Goal: Task Accomplishment & Management: Use online tool/utility

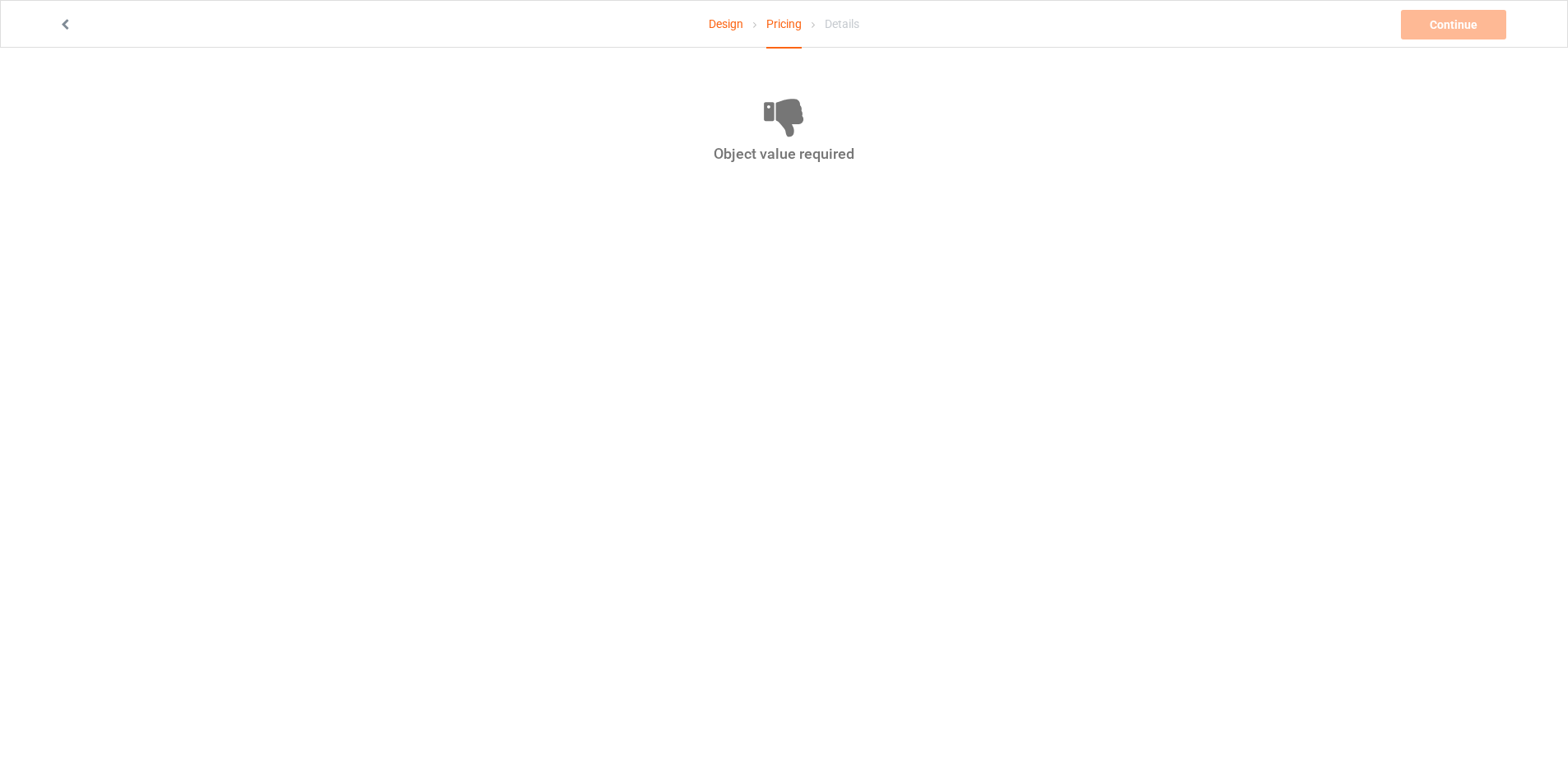
click at [730, 18] on link "Design" at bounding box center [726, 23] width 35 height 46
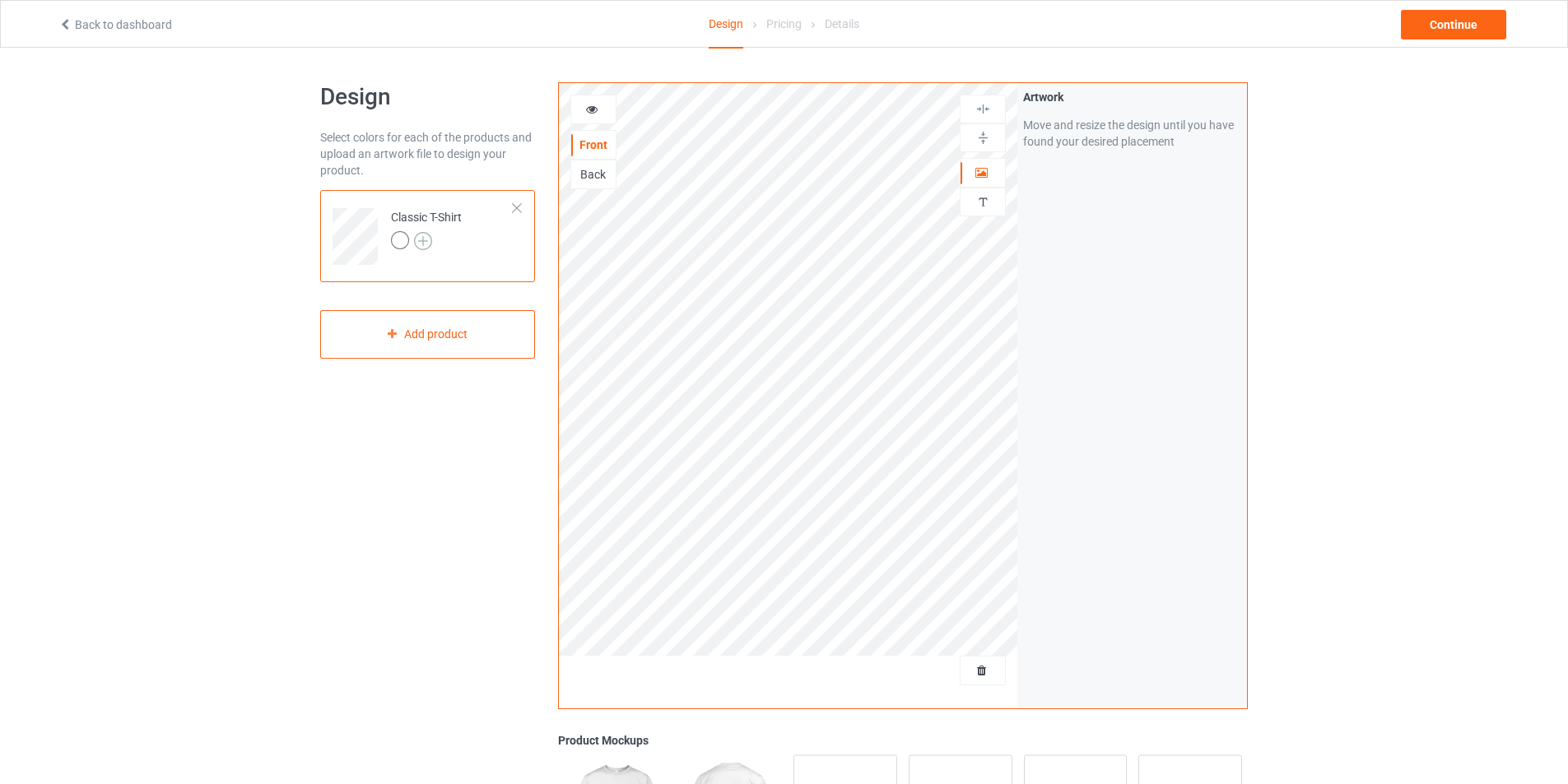
click at [421, 242] on img at bounding box center [423, 241] width 18 height 18
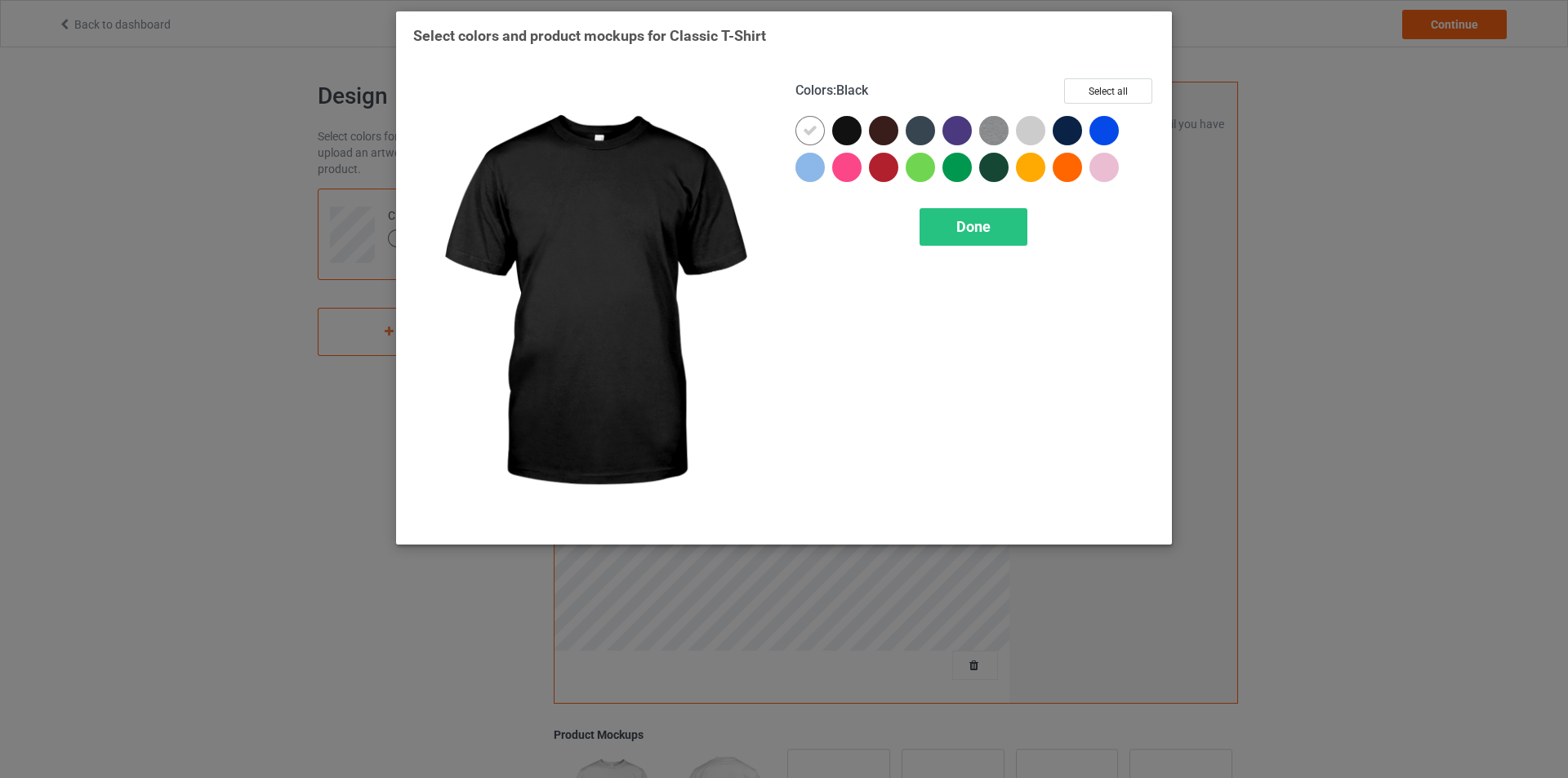
click at [839, 128] on div at bounding box center [847, 130] width 29 height 29
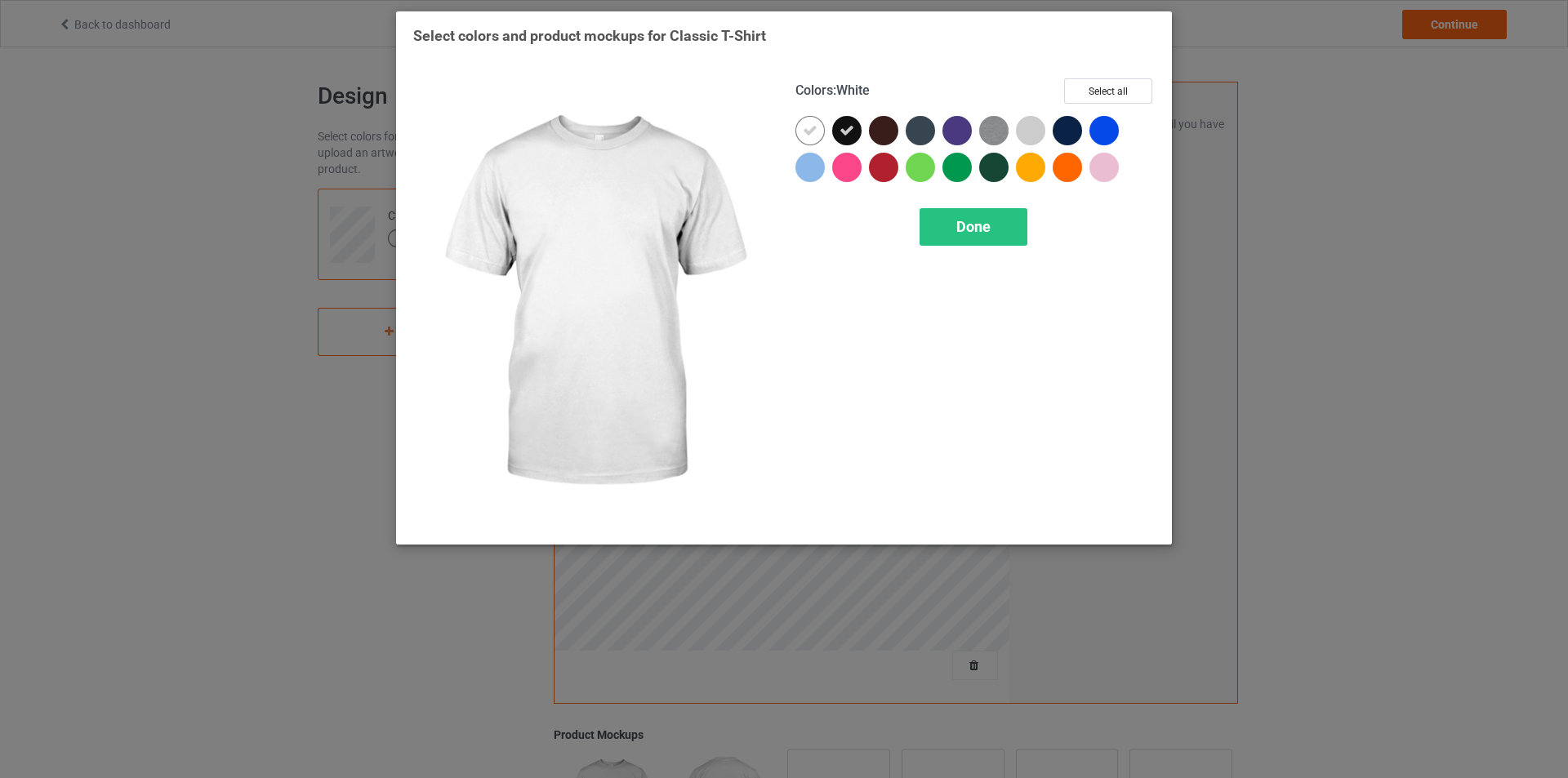
click at [810, 130] on icon at bounding box center [810, 131] width 15 height 15
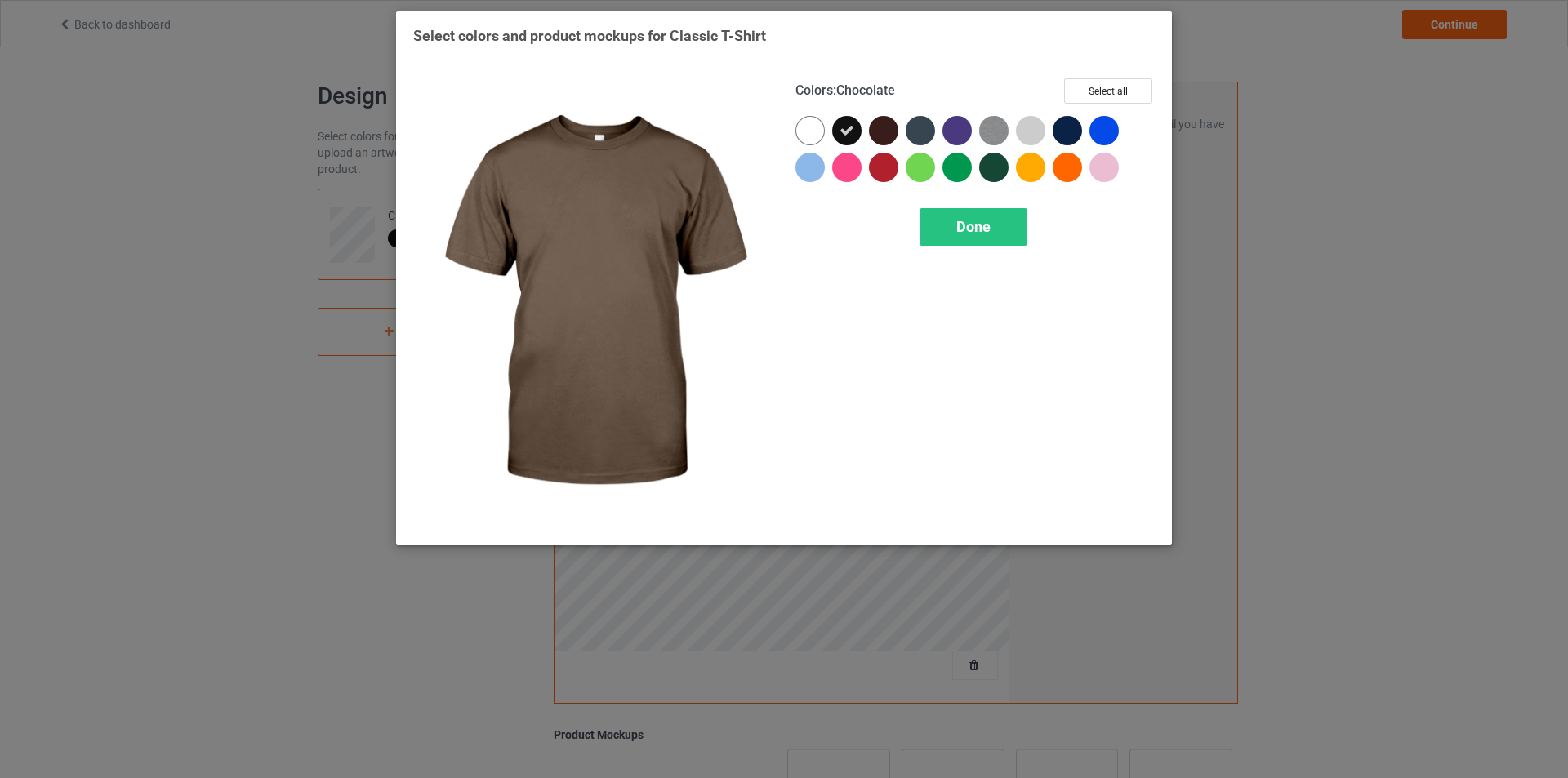
click at [888, 129] on div at bounding box center [883, 130] width 29 height 29
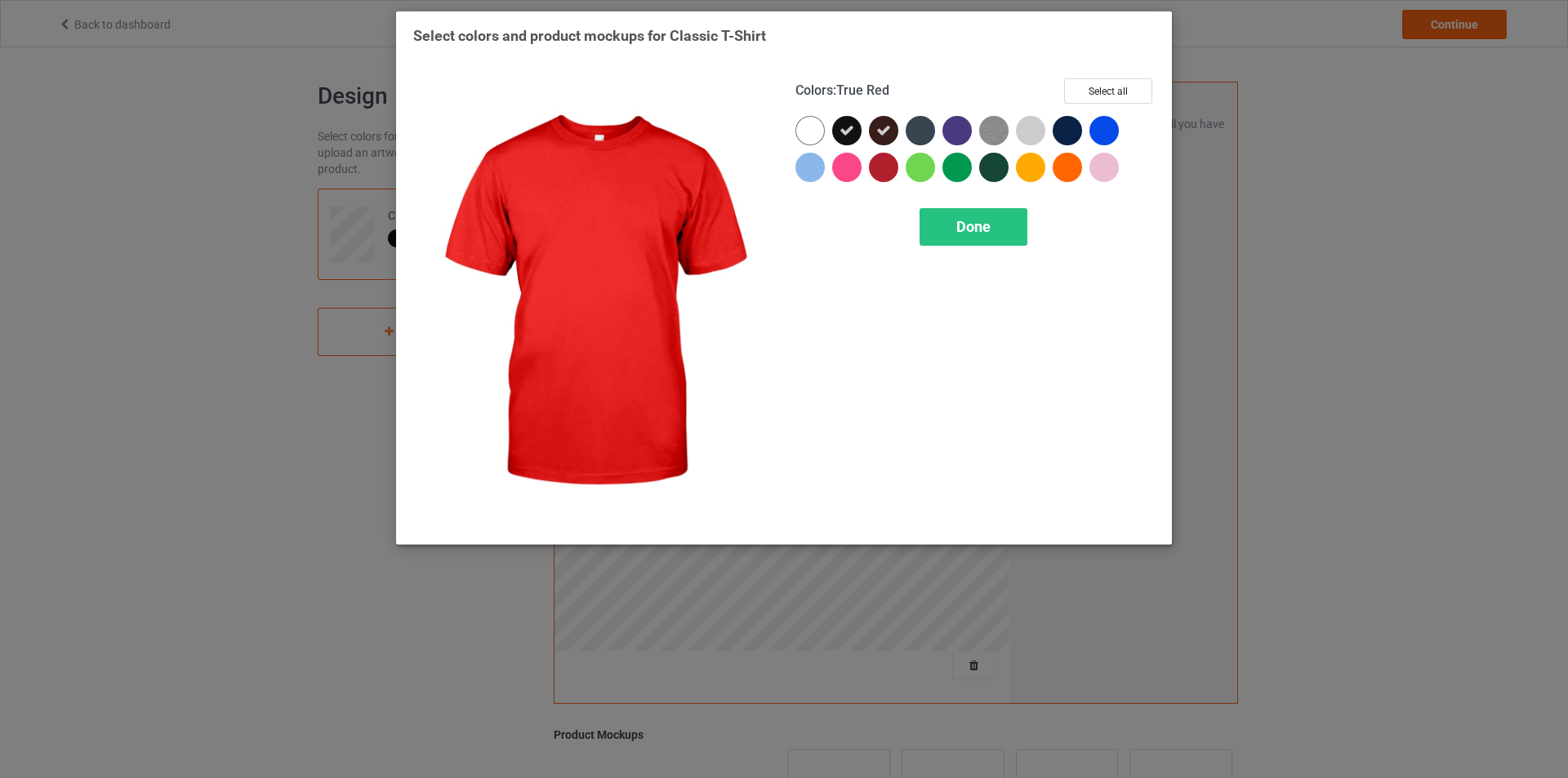
click at [882, 174] on div at bounding box center [883, 167] width 29 height 29
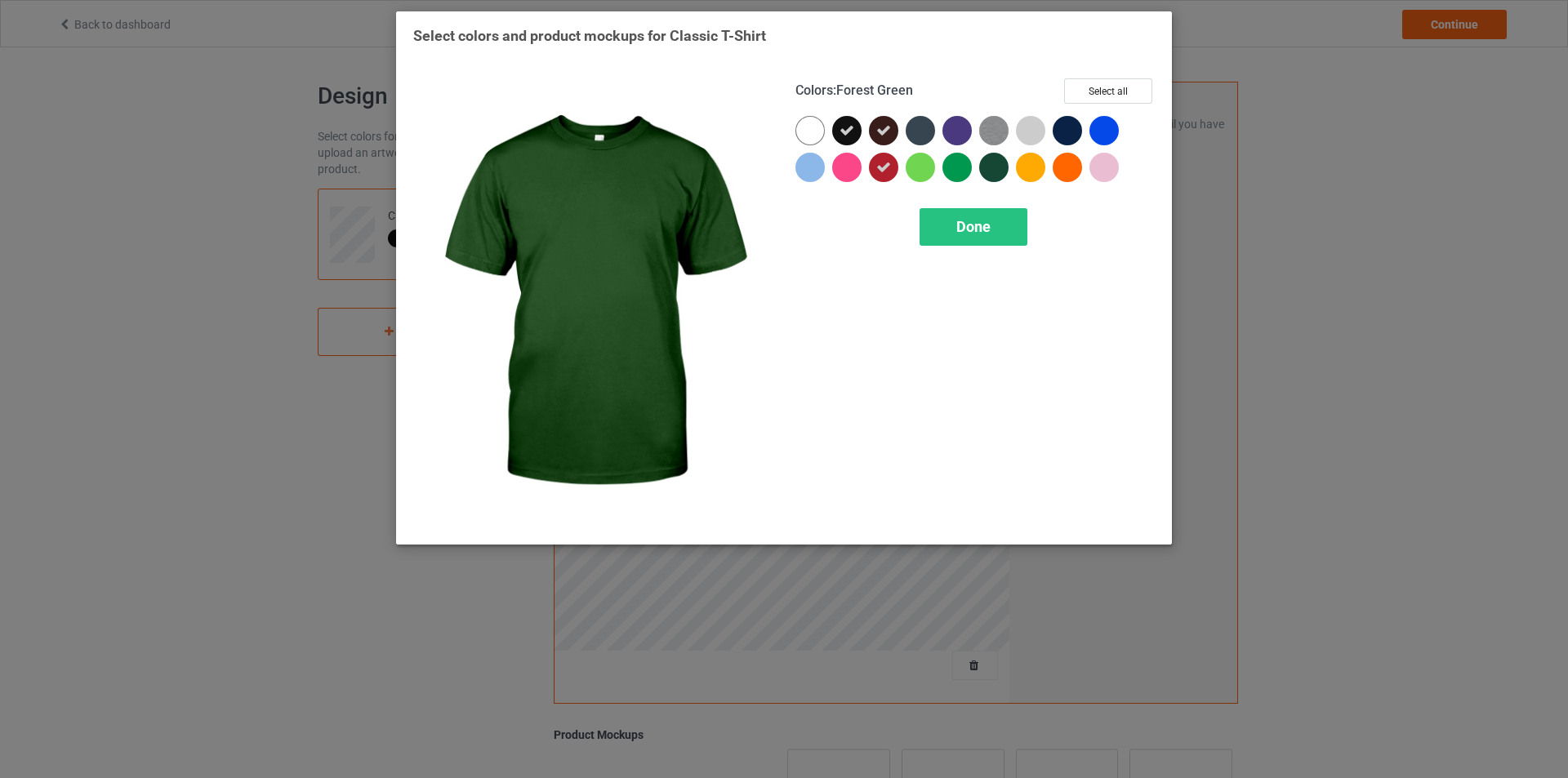
click at [993, 165] on div at bounding box center [994, 167] width 29 height 29
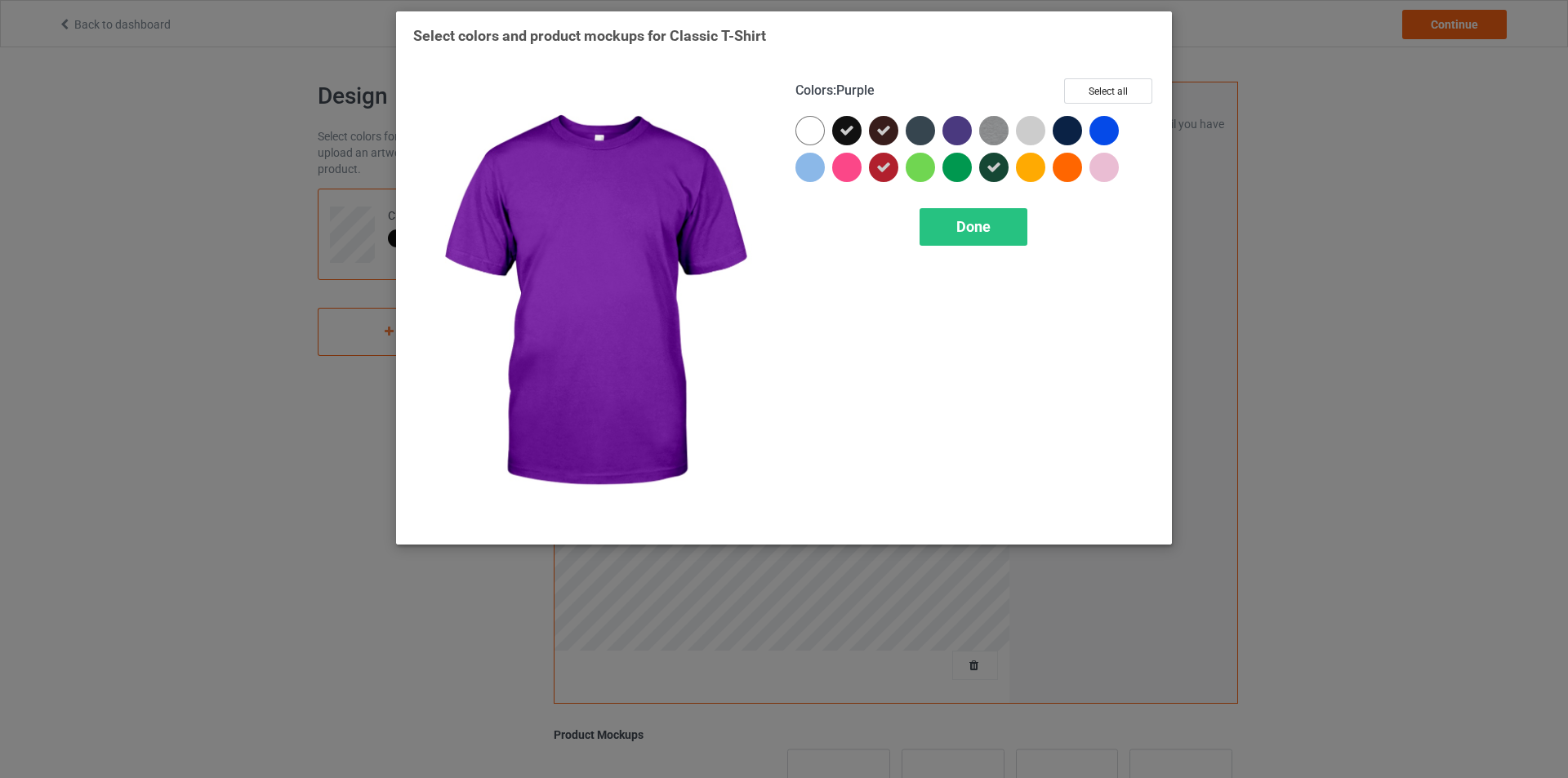
click at [965, 132] on div at bounding box center [957, 130] width 29 height 29
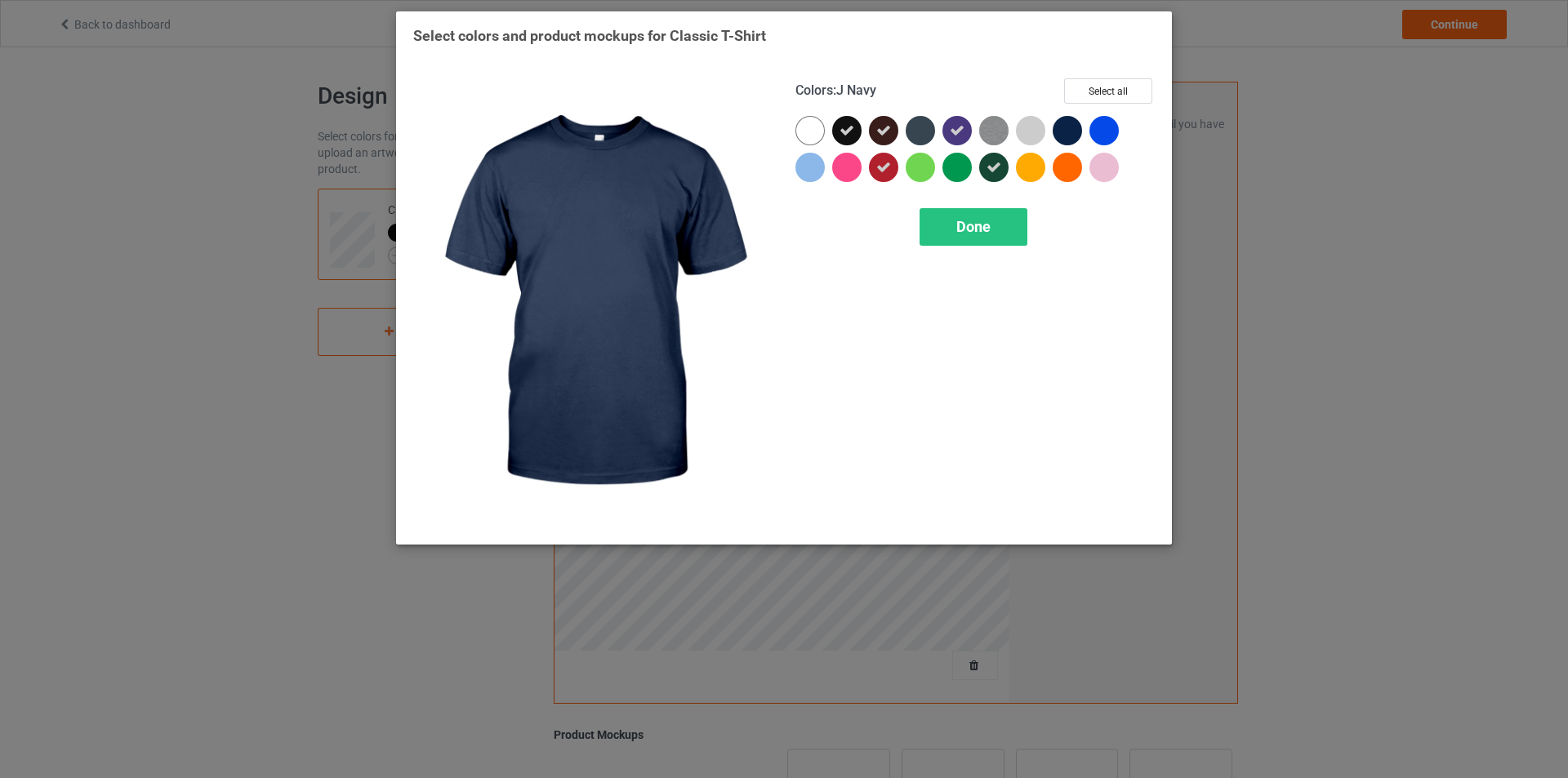
click at [1063, 133] on div at bounding box center [1067, 130] width 29 height 29
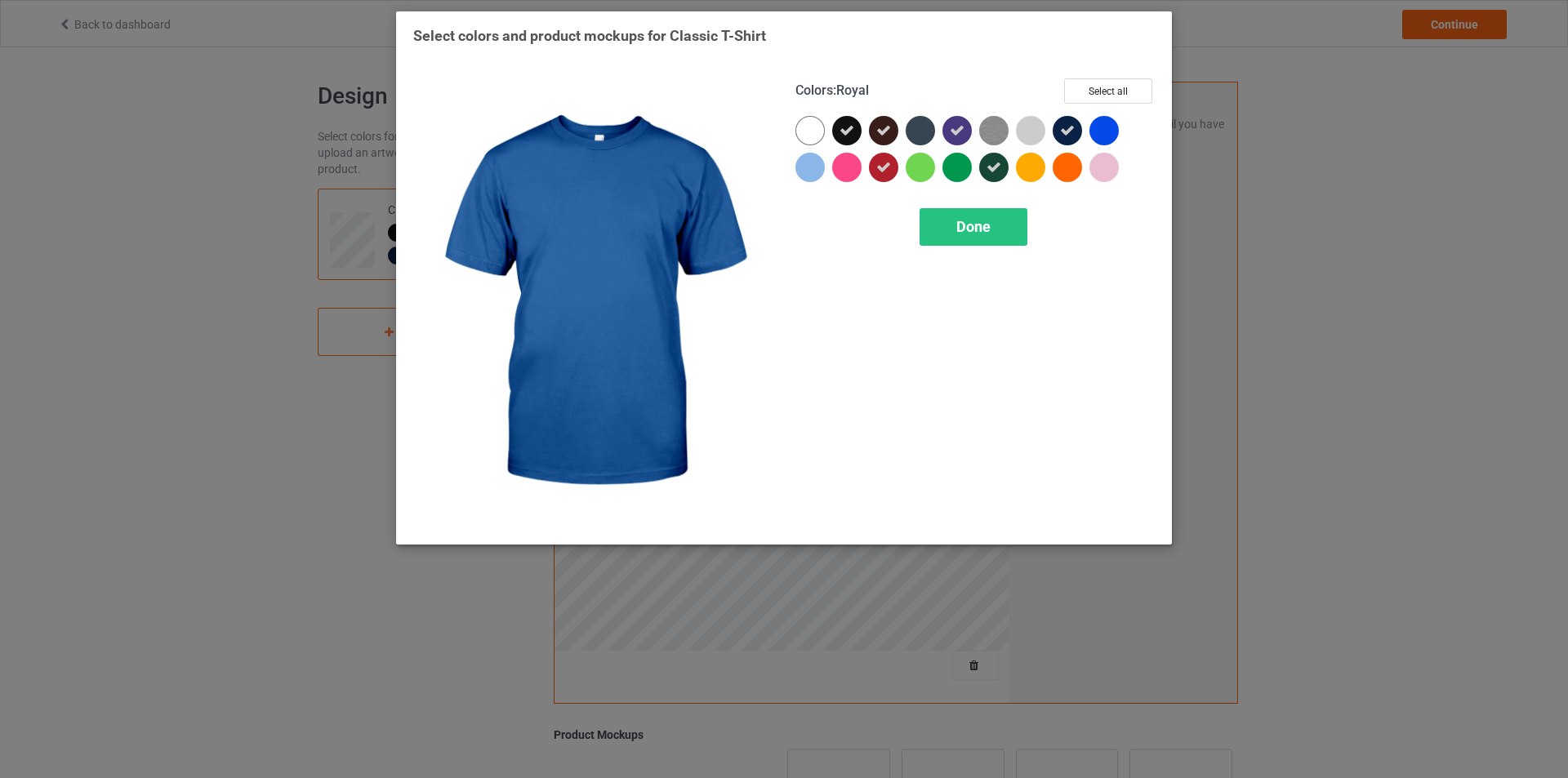
click at [1105, 132] on div at bounding box center [1104, 130] width 29 height 29
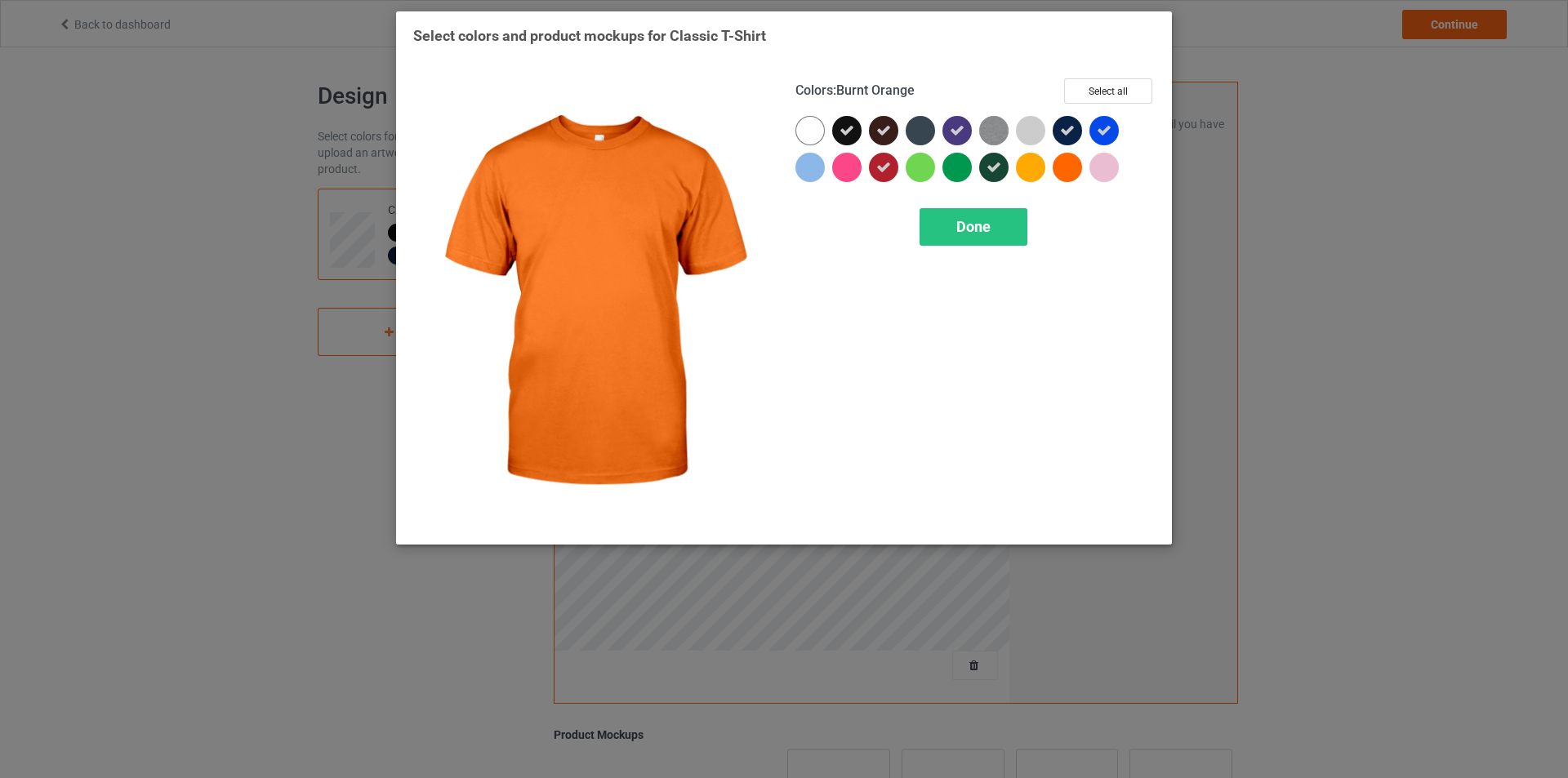
click at [1060, 169] on div at bounding box center [1067, 167] width 29 height 29
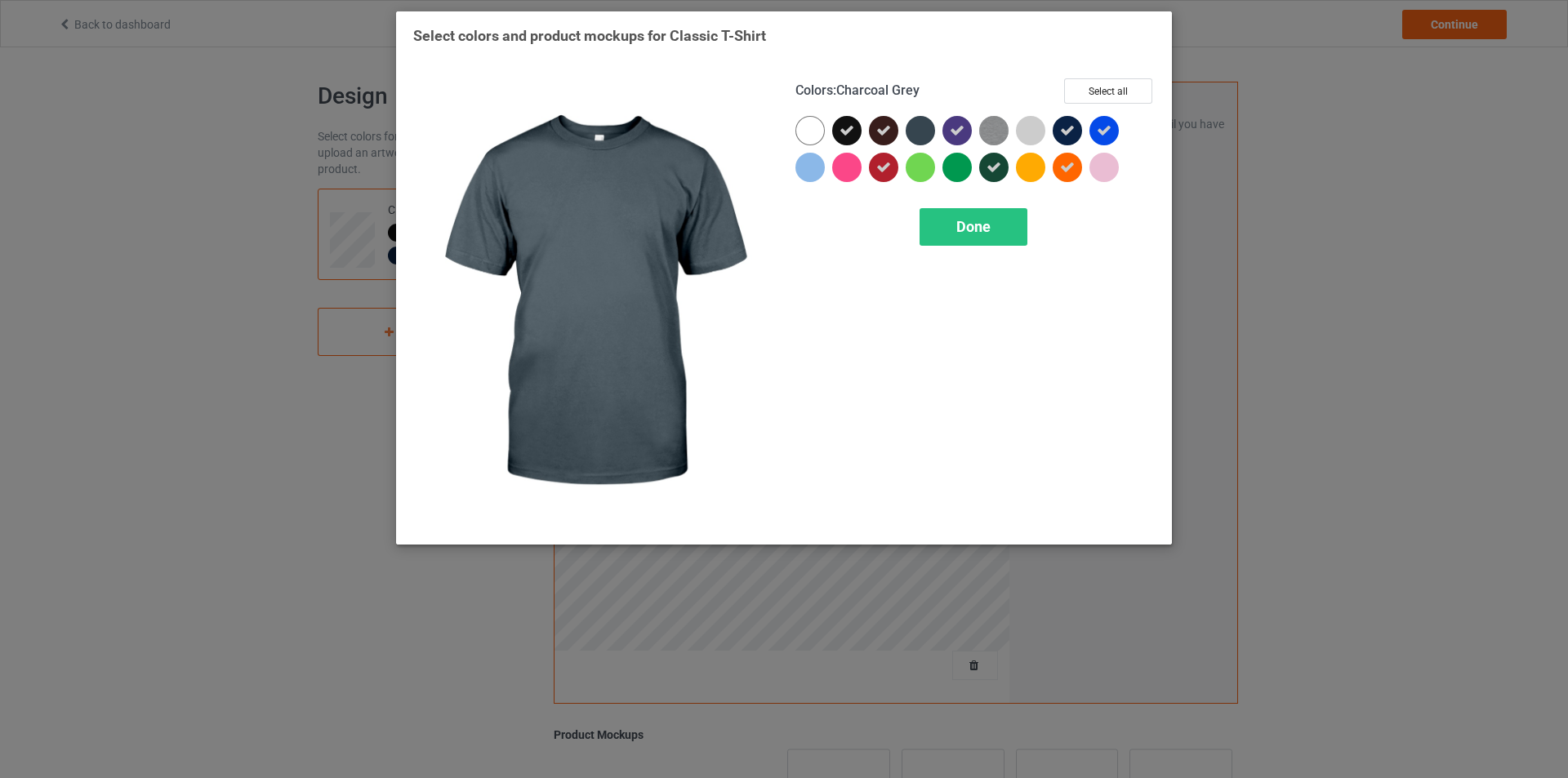
click at [917, 126] on div at bounding box center [920, 130] width 29 height 29
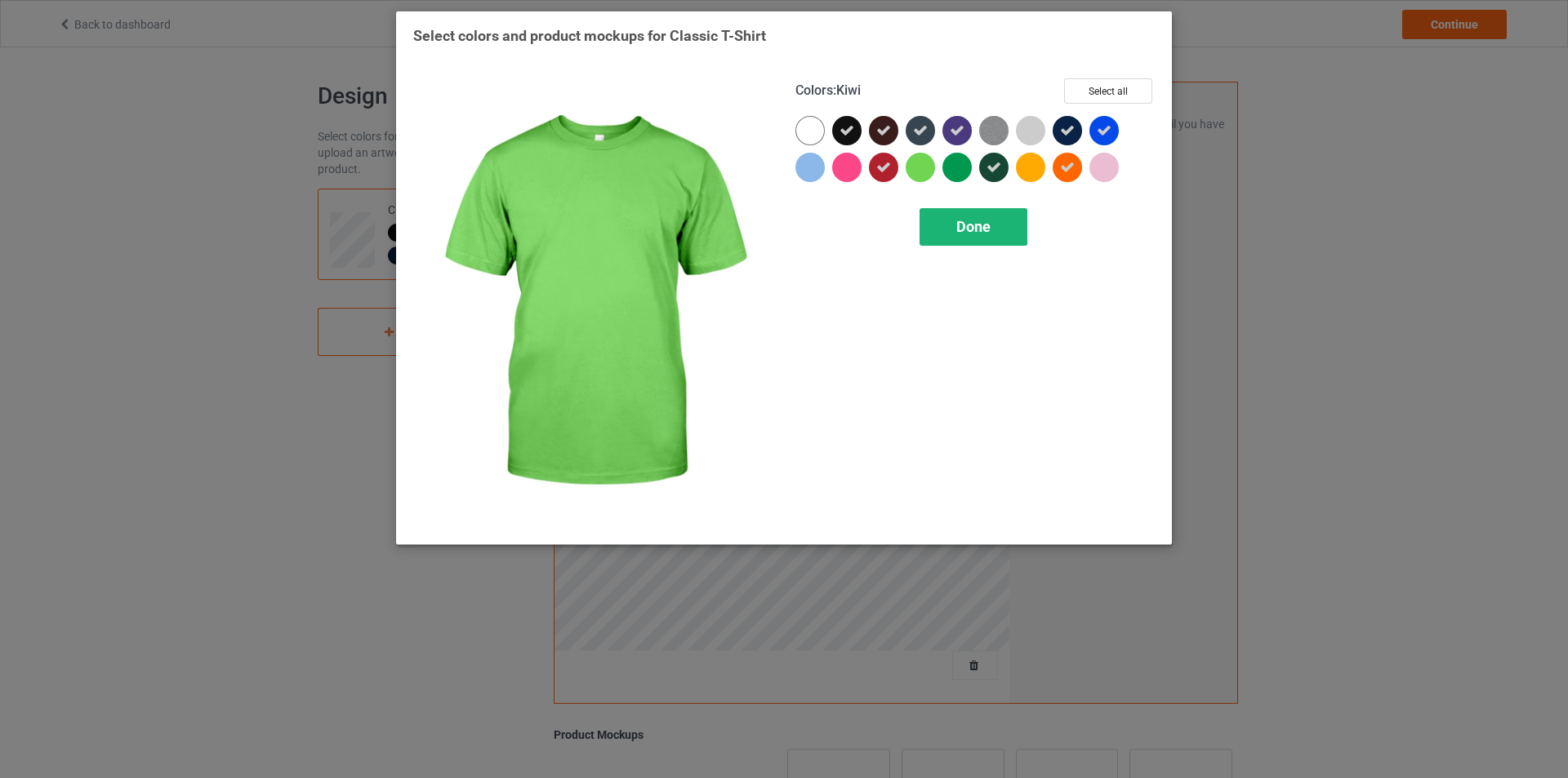
click at [962, 228] on span "Done" at bounding box center [973, 226] width 35 height 17
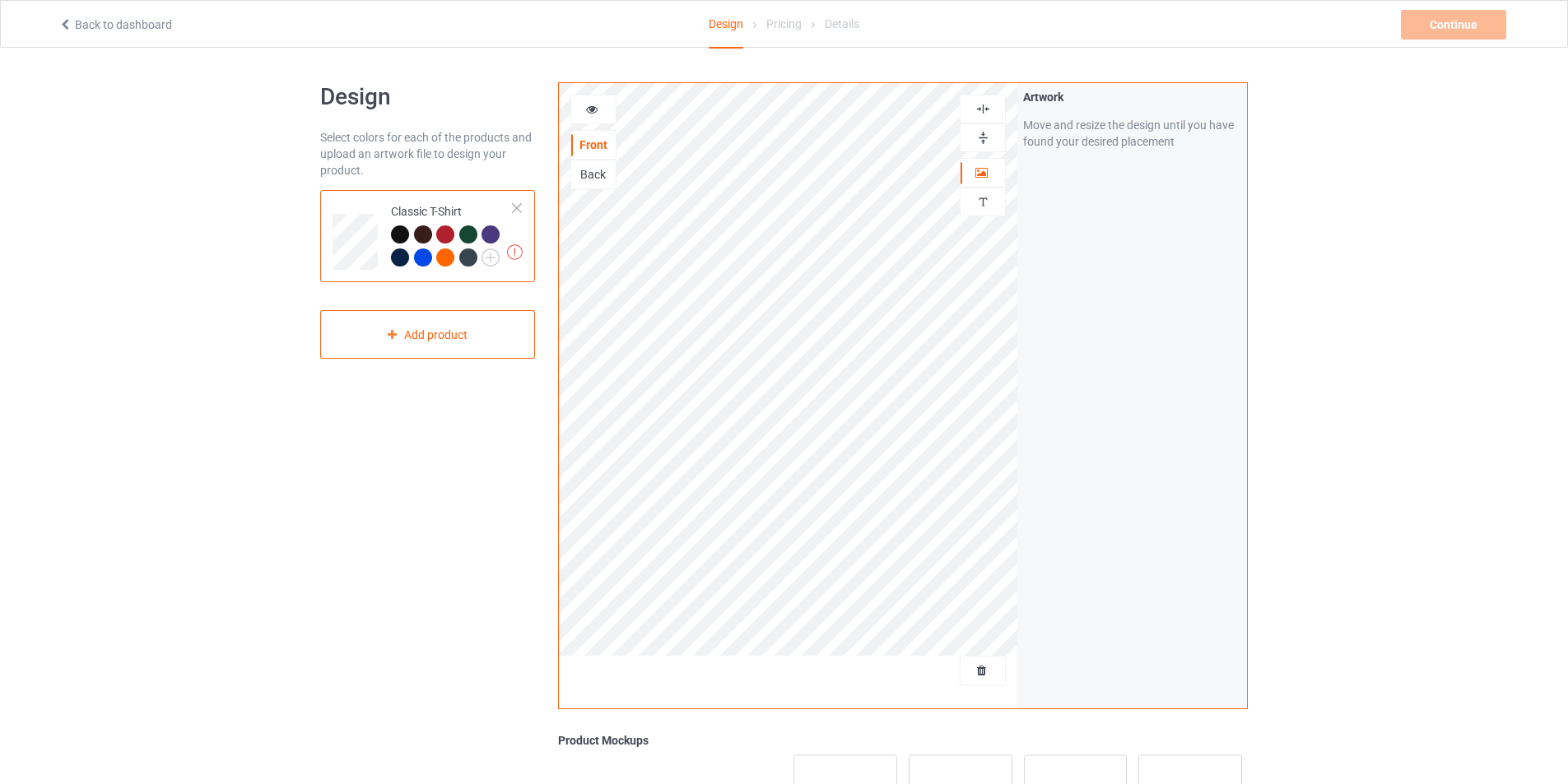
click at [1363, 224] on div "Design Select colors for each of the products and upload an artwork file to des…" at bounding box center [784, 556] width 1568 height 1018
click at [1402, 126] on div "Design Select colors for each of the products and upload an artwork file to des…" at bounding box center [784, 556] width 1568 height 1018
click at [1432, 32] on div "Continue Artwork resolution lower than 150 DPI may result in bad print" at bounding box center [1455, 24] width 109 height 30
click at [1386, 245] on div "Design Select colors for each of the products and upload an artwork file to des…" at bounding box center [784, 556] width 1568 height 1018
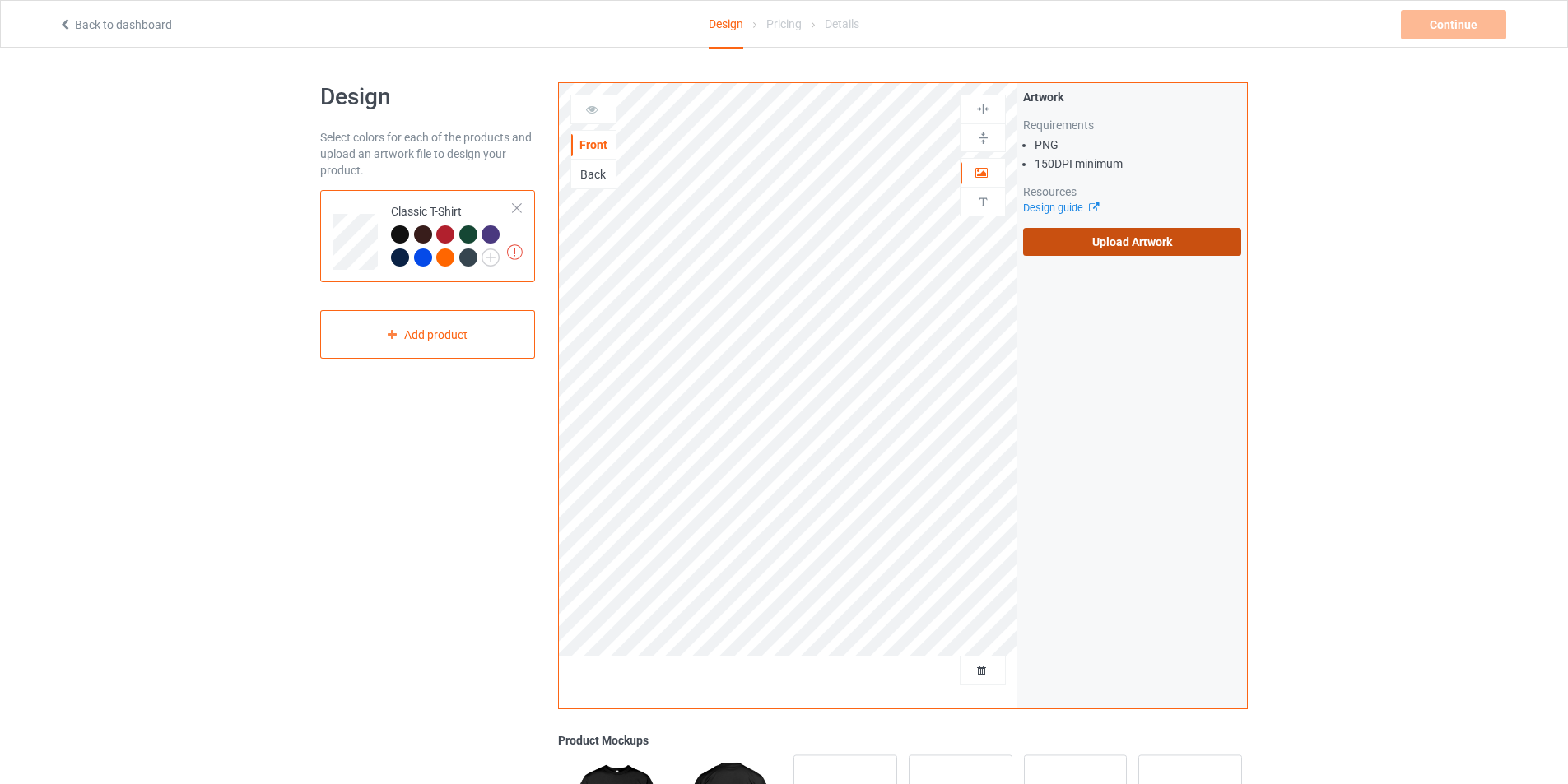
click at [1148, 242] on label "Upload Artwork" at bounding box center [1132, 241] width 218 height 28
click at [0, 0] on input "Upload Artwork" at bounding box center [0, 0] width 0 height 0
click at [1117, 240] on label "Upload Artwork" at bounding box center [1132, 241] width 218 height 28
click at [0, 0] on input "Upload Artwork" at bounding box center [0, 0] width 0 height 0
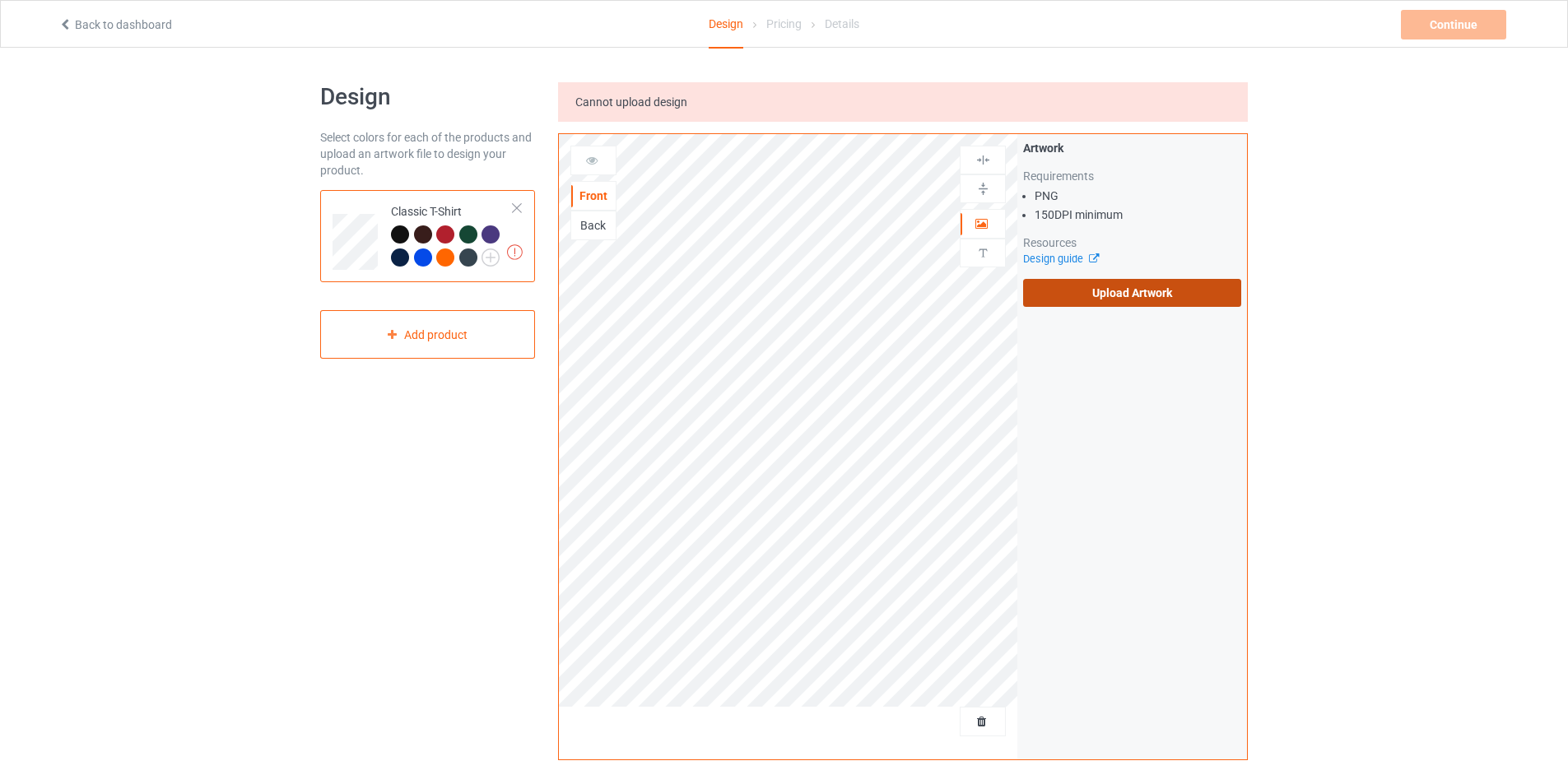
click at [1164, 290] on label "Upload Artwork" at bounding box center [1132, 292] width 218 height 28
click at [0, 0] on input "Upload Artwork" at bounding box center [0, 0] width 0 height 0
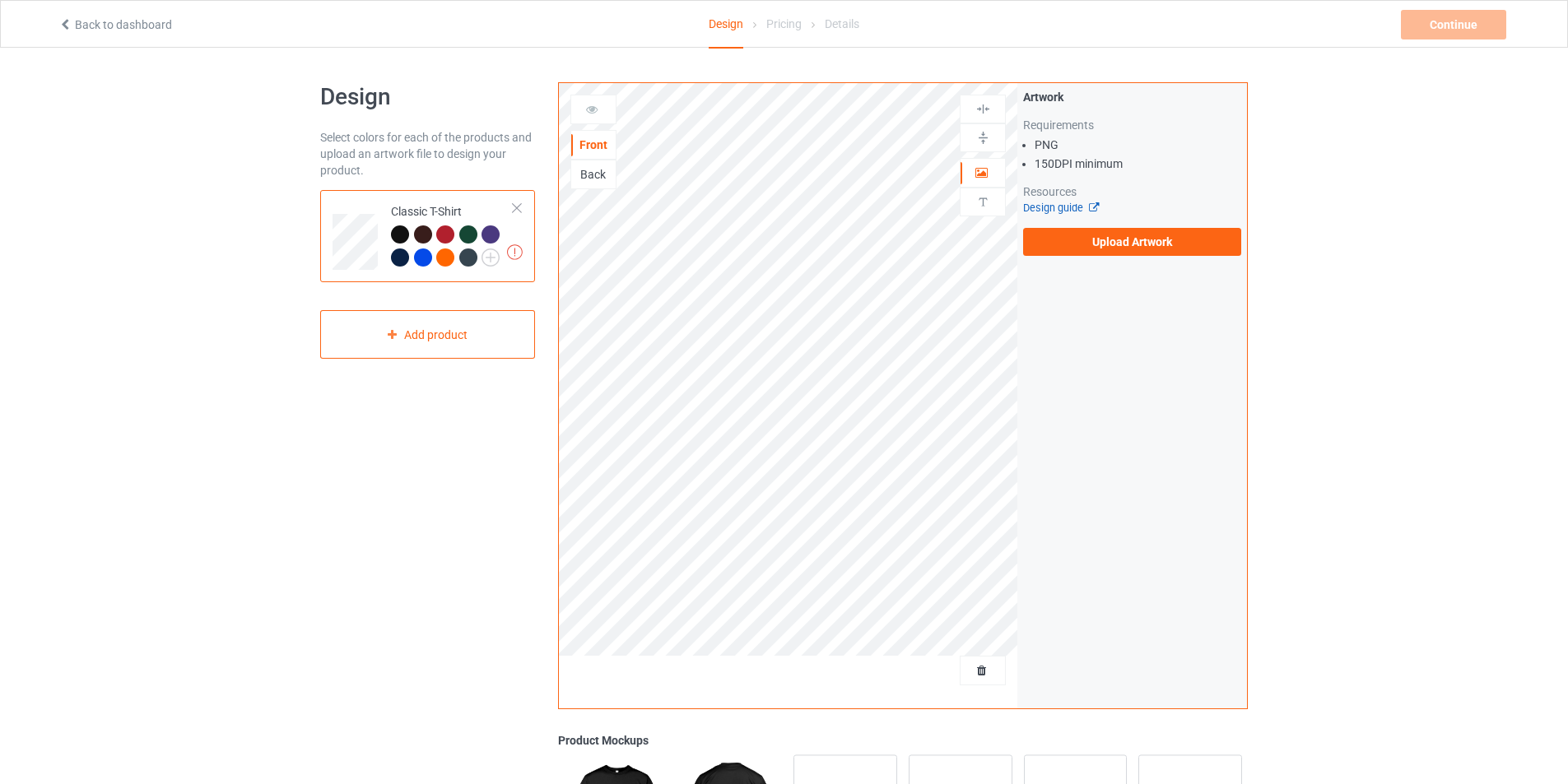
click at [1078, 210] on link "Design guide" at bounding box center [1060, 208] width 74 height 13
click at [1083, 239] on label "Upload Artwork" at bounding box center [1132, 241] width 218 height 28
click at [0, 0] on input "Upload Artwork" at bounding box center [0, 0] width 0 height 0
click at [1075, 236] on label "Upload Artwork" at bounding box center [1132, 241] width 218 height 28
click at [0, 0] on input "Upload Artwork" at bounding box center [0, 0] width 0 height 0
